Goal: Check status: Check status

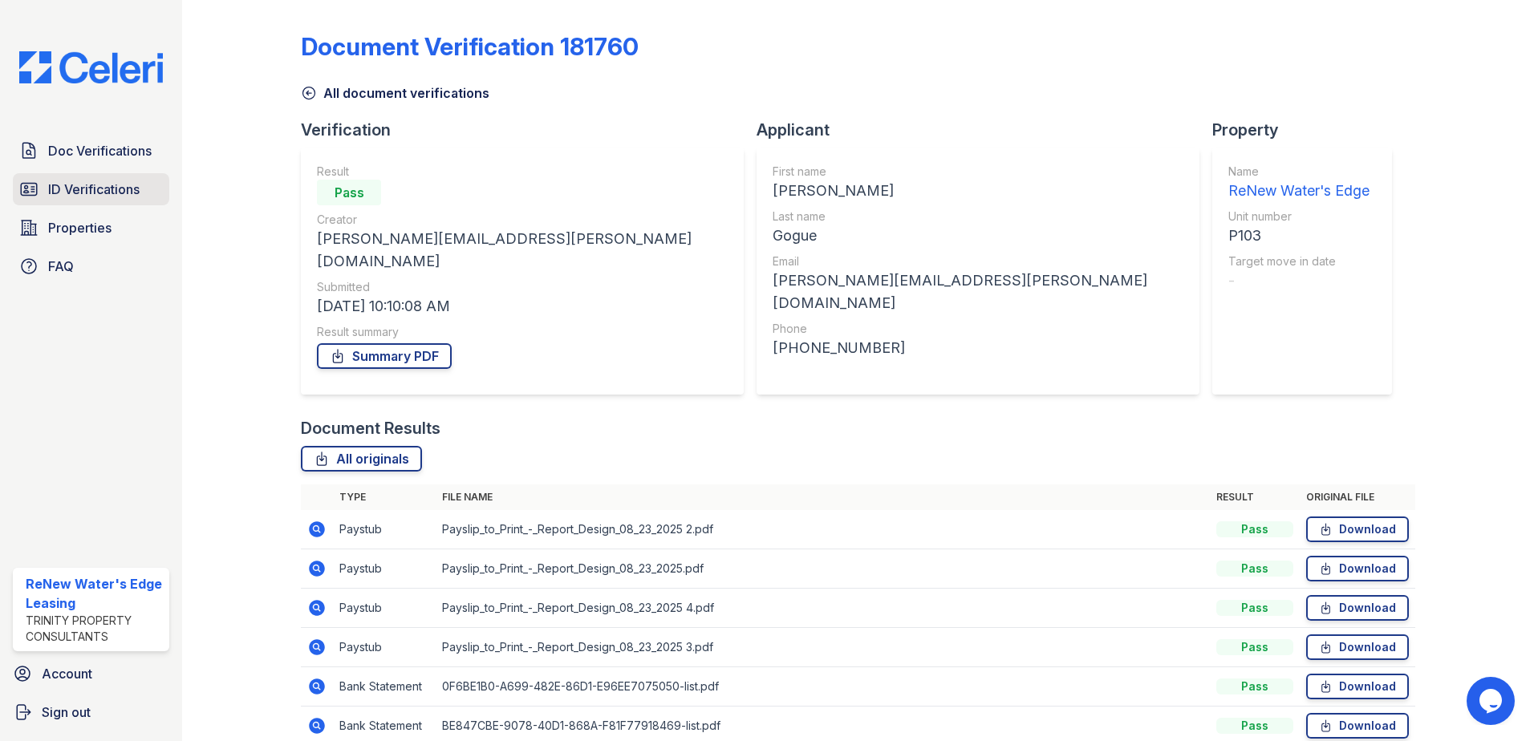
click at [86, 194] on span "ID Verifications" at bounding box center [93, 189] width 91 height 19
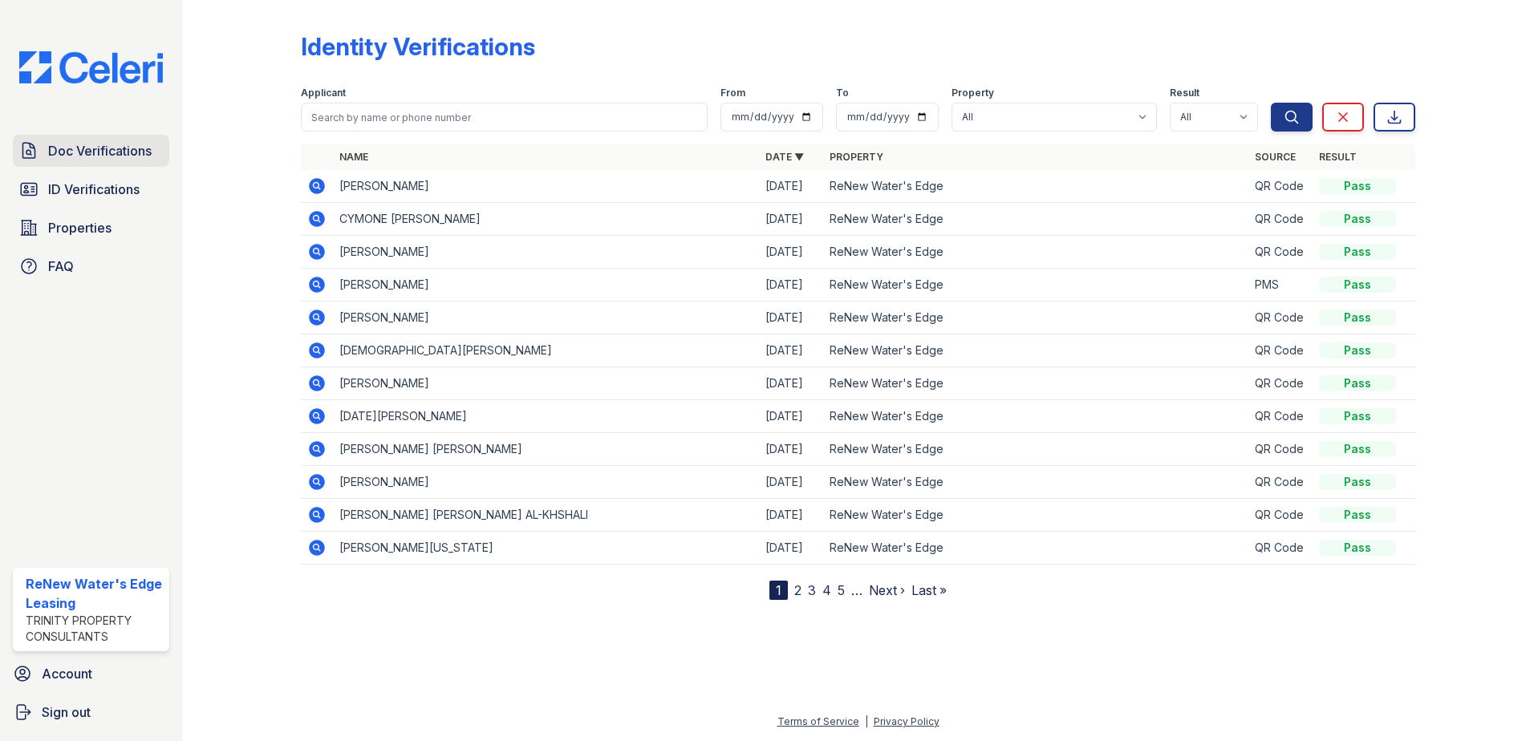
click at [114, 156] on span "Doc Verifications" at bounding box center [99, 150] width 103 height 19
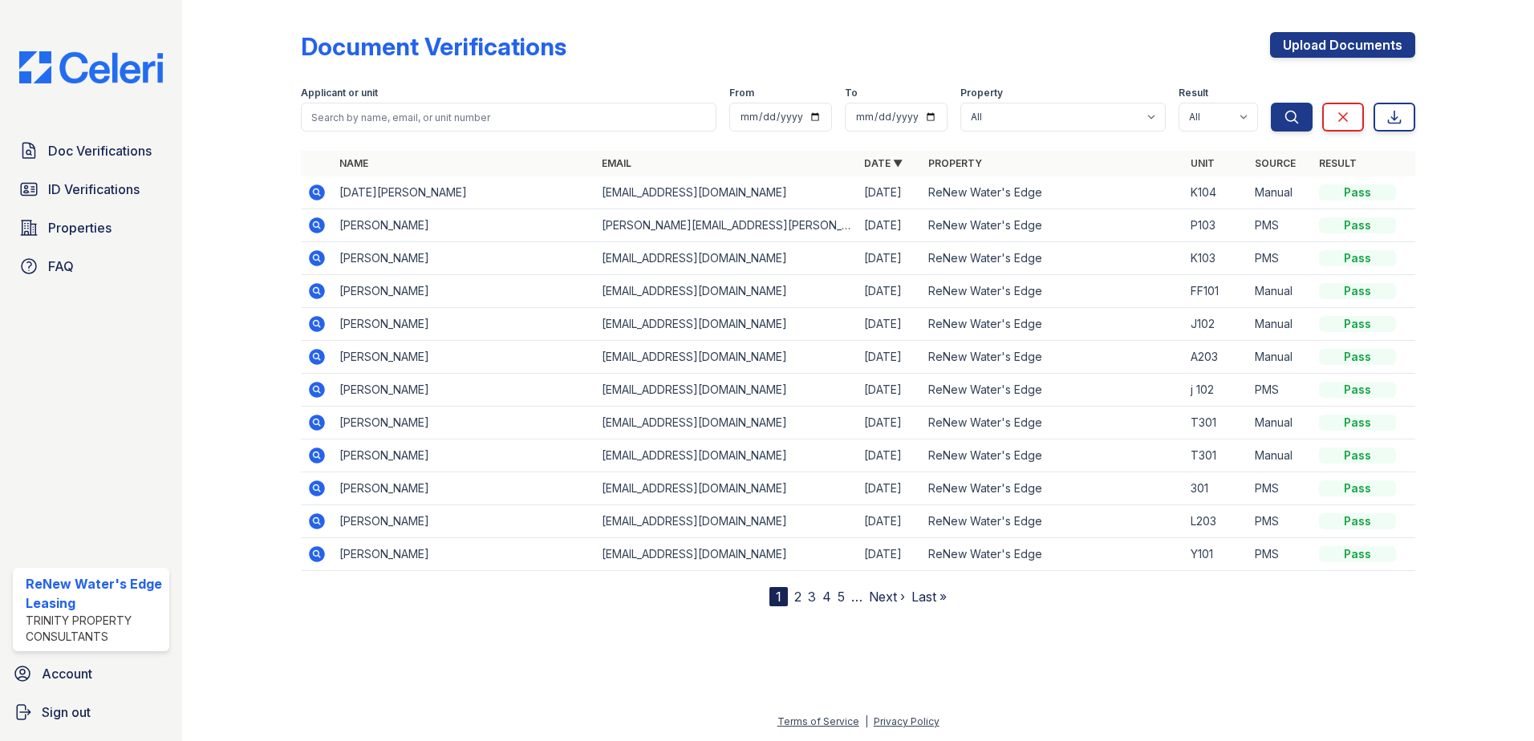
click at [314, 258] on icon at bounding box center [316, 257] width 4 height 4
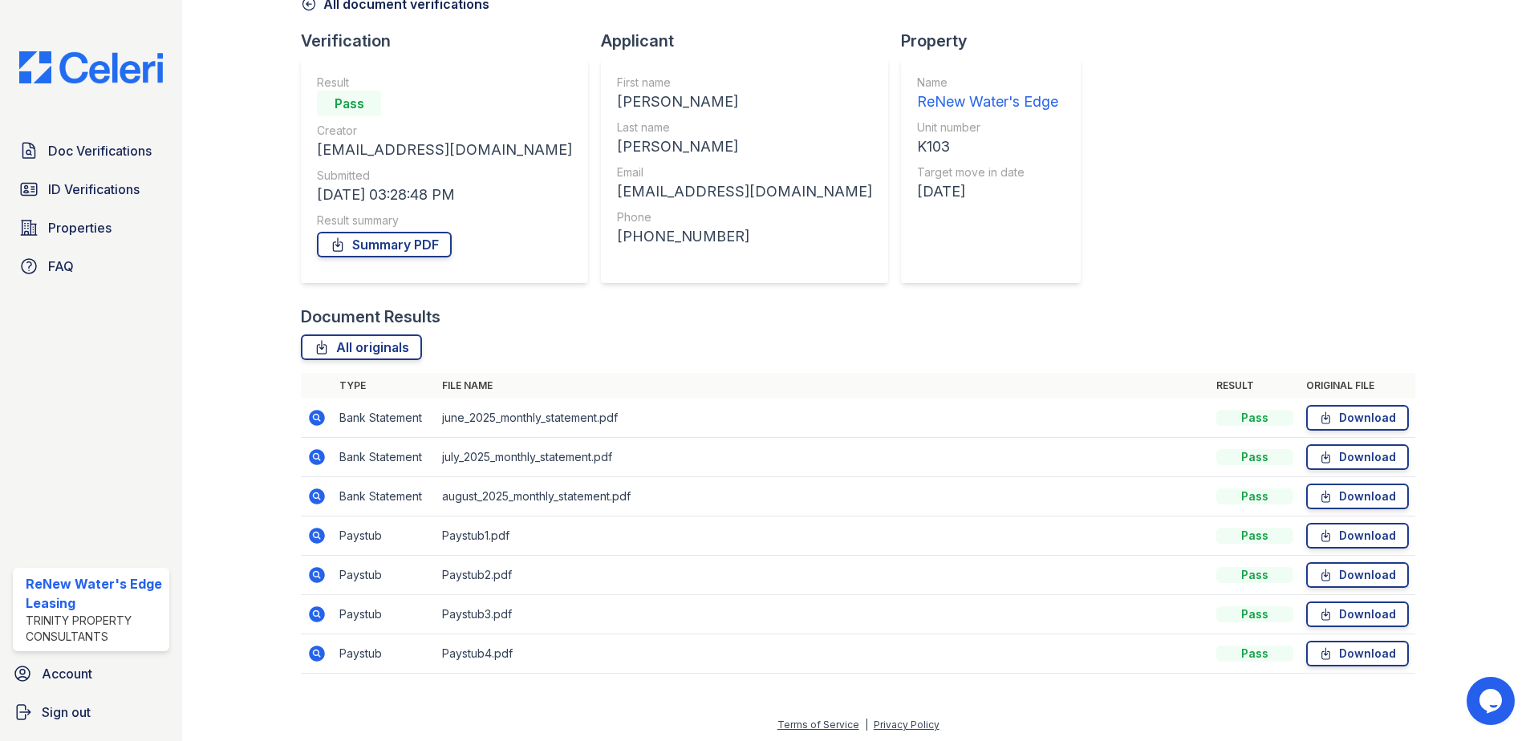
scroll to position [92, 0]
click at [1319, 529] on icon at bounding box center [1326, 533] width 14 height 16
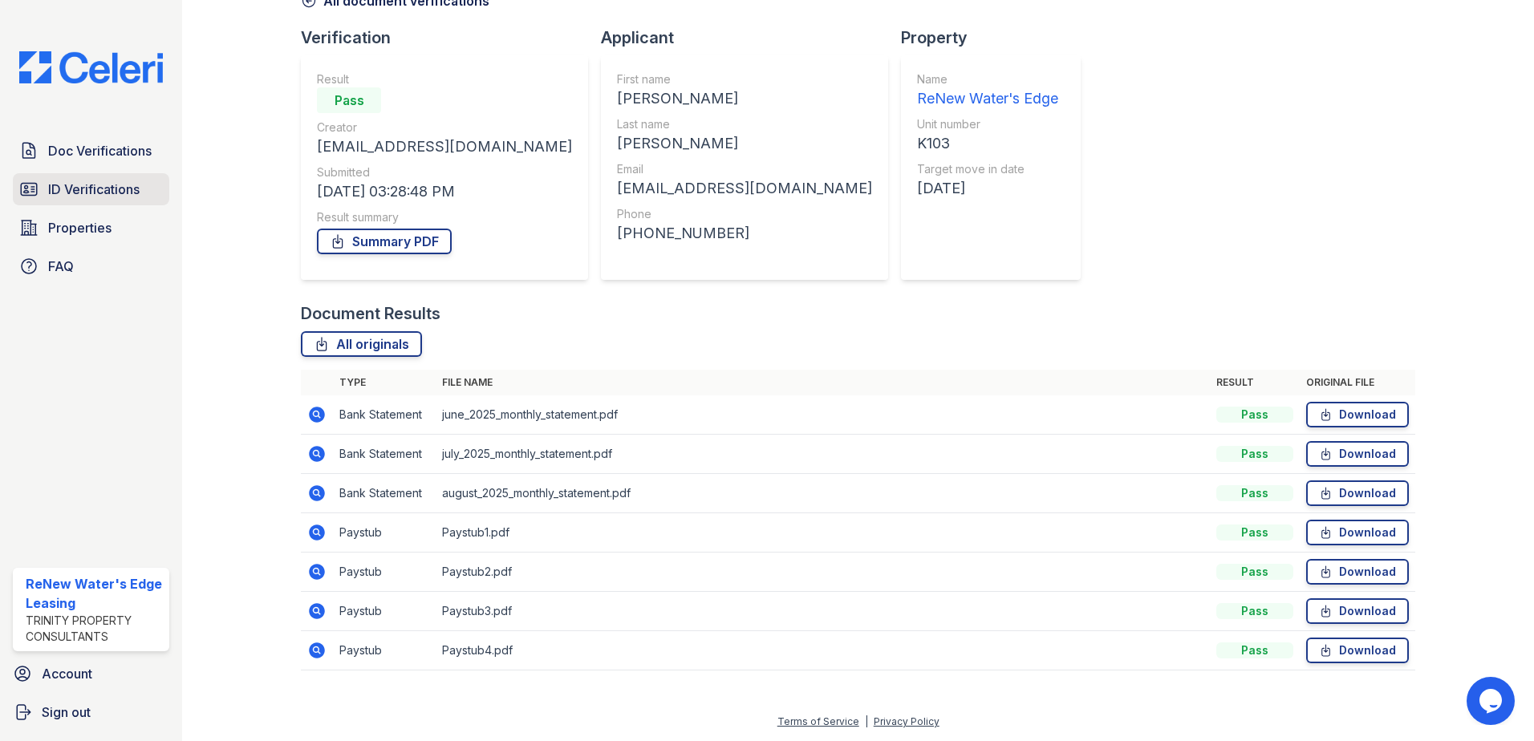
click at [106, 189] on span "ID Verifications" at bounding box center [93, 189] width 91 height 19
click at [112, 136] on link "Doc Verifications" at bounding box center [91, 151] width 156 height 32
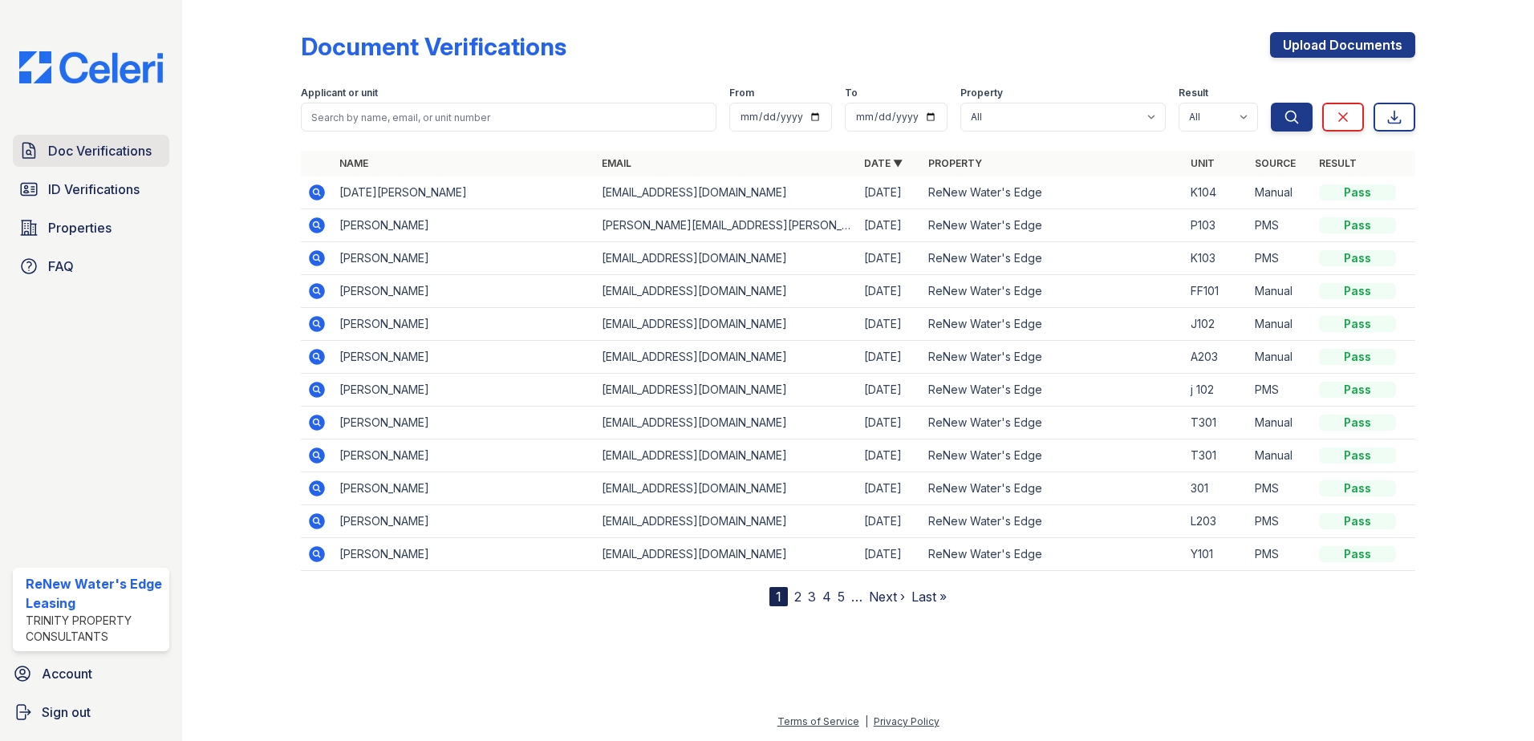
click at [110, 148] on span "Doc Verifications" at bounding box center [99, 150] width 103 height 19
